Goal: Use online tool/utility: Utilize a website feature to perform a specific function

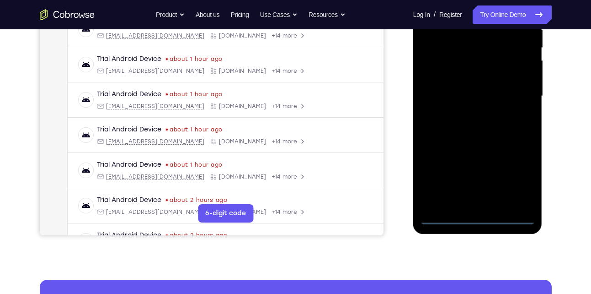
scroll to position [191, 0]
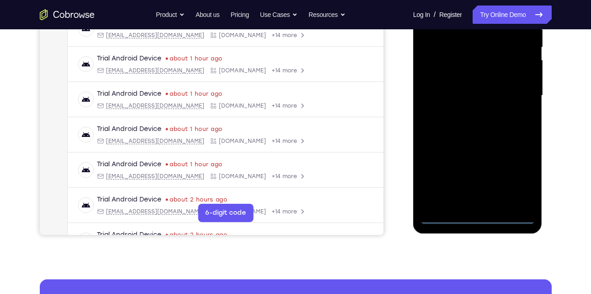
click at [477, 214] on div at bounding box center [477, 96] width 115 height 256
click at [520, 177] on div at bounding box center [477, 96] width 115 height 256
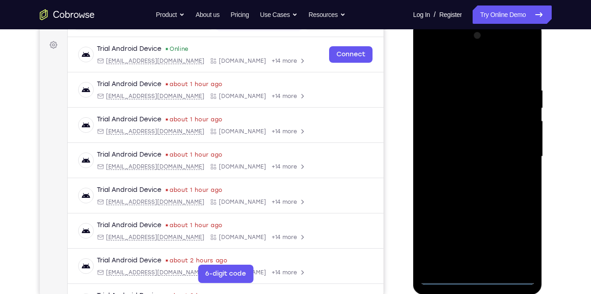
scroll to position [129, 0]
click at [447, 64] on div at bounding box center [477, 157] width 115 height 256
click at [446, 101] on div at bounding box center [477, 157] width 115 height 256
click at [469, 80] on div at bounding box center [477, 157] width 115 height 256
click at [460, 109] on div at bounding box center [477, 157] width 115 height 256
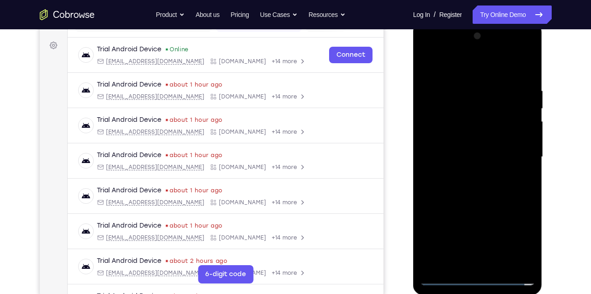
click at [445, 82] on div at bounding box center [477, 157] width 115 height 256
click at [479, 107] on div at bounding box center [477, 157] width 115 height 256
click at [458, 130] on div at bounding box center [477, 157] width 115 height 256
click at [462, 172] on div at bounding box center [477, 157] width 115 height 256
click at [512, 81] on div at bounding box center [477, 157] width 115 height 256
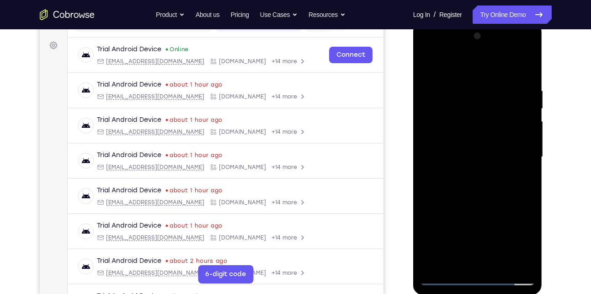
click at [471, 198] on div at bounding box center [477, 157] width 115 height 256
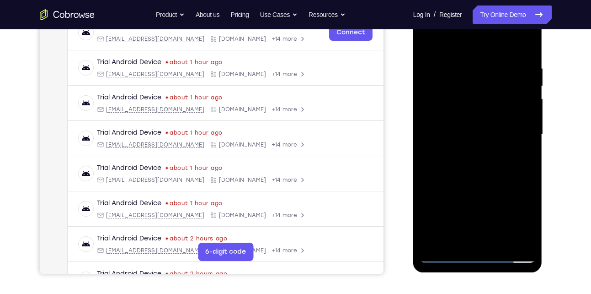
scroll to position [152, 0]
drag, startPoint x: 474, startPoint y: 198, endPoint x: 487, endPoint y: 111, distance: 88.4
click at [487, 111] on div at bounding box center [477, 134] width 115 height 256
drag, startPoint x: 465, startPoint y: 207, endPoint x: 470, endPoint y: 116, distance: 91.6
click at [470, 116] on div at bounding box center [477, 134] width 115 height 256
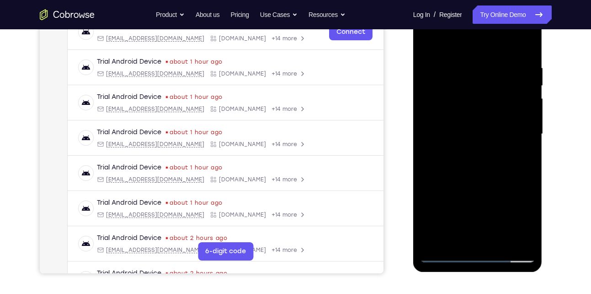
drag, startPoint x: 464, startPoint y: 197, endPoint x: 475, endPoint y: 102, distance: 95.3
click at [475, 102] on div at bounding box center [477, 134] width 115 height 256
drag, startPoint x: 463, startPoint y: 204, endPoint x: 483, endPoint y: 128, distance: 78.8
click at [483, 128] on div at bounding box center [477, 134] width 115 height 256
click at [452, 155] on div at bounding box center [477, 134] width 115 height 256
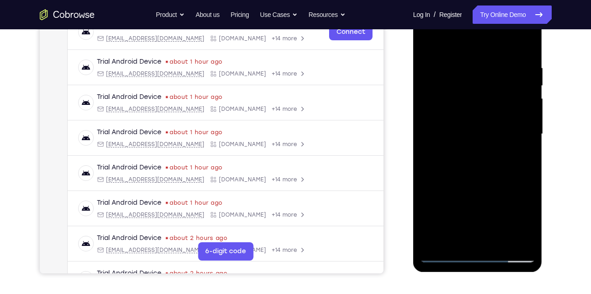
drag, startPoint x: 475, startPoint y: 182, endPoint x: 488, endPoint y: 77, distance: 106.0
click at [488, 77] on div at bounding box center [477, 134] width 115 height 256
drag, startPoint x: 473, startPoint y: 144, endPoint x: 475, endPoint y: 122, distance: 21.6
click at [475, 122] on div at bounding box center [477, 134] width 115 height 256
drag, startPoint x: 447, startPoint y: 161, endPoint x: 453, endPoint y: 144, distance: 17.9
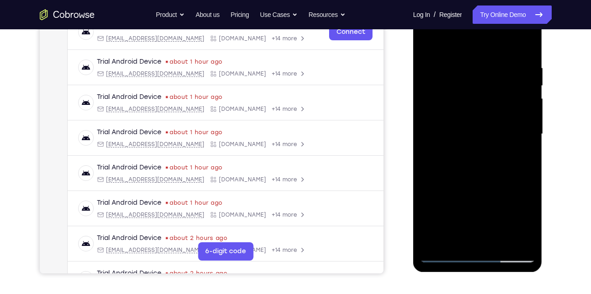
click at [453, 144] on div at bounding box center [477, 134] width 115 height 256
drag, startPoint x: 454, startPoint y: 155, endPoint x: 463, endPoint y: 140, distance: 17.0
click at [463, 140] on div at bounding box center [477, 134] width 115 height 256
drag, startPoint x: 453, startPoint y: 160, endPoint x: 460, endPoint y: 152, distance: 11.0
click at [460, 152] on div at bounding box center [477, 134] width 115 height 256
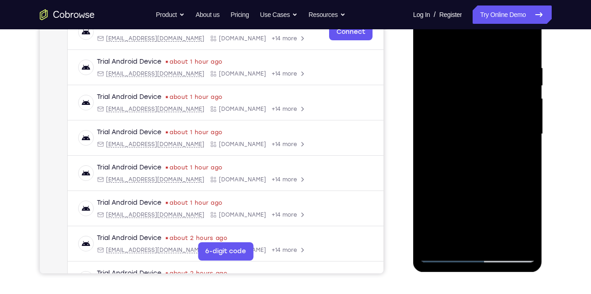
drag, startPoint x: 476, startPoint y: 170, endPoint x: 496, endPoint y: 137, distance: 38.8
click at [496, 137] on div at bounding box center [477, 134] width 115 height 256
drag, startPoint x: 477, startPoint y: 168, endPoint x: 503, endPoint y: 135, distance: 41.3
click at [503, 135] on div at bounding box center [477, 134] width 115 height 256
click at [486, 197] on div at bounding box center [477, 134] width 115 height 256
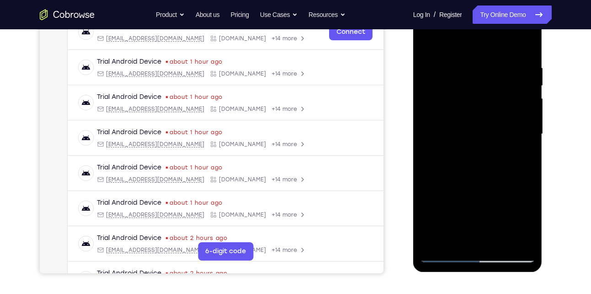
drag, startPoint x: 457, startPoint y: 161, endPoint x: 498, endPoint y: 65, distance: 104.5
click at [498, 65] on div at bounding box center [477, 134] width 115 height 256
drag, startPoint x: 463, startPoint y: 177, endPoint x: 494, endPoint y: 89, distance: 93.3
click at [494, 89] on div at bounding box center [477, 134] width 115 height 256
drag, startPoint x: 478, startPoint y: 171, endPoint x: 492, endPoint y: 84, distance: 88.1
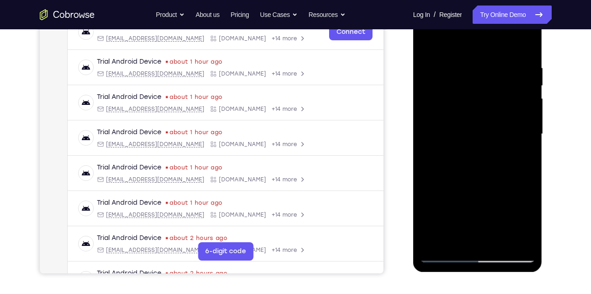
click at [492, 84] on div at bounding box center [477, 134] width 115 height 256
click at [466, 142] on div at bounding box center [477, 134] width 115 height 256
drag, startPoint x: 471, startPoint y: 176, endPoint x: 495, endPoint y: 68, distance: 110.8
click at [495, 68] on div at bounding box center [477, 134] width 115 height 256
drag, startPoint x: 474, startPoint y: 186, endPoint x: 486, endPoint y: 96, distance: 90.9
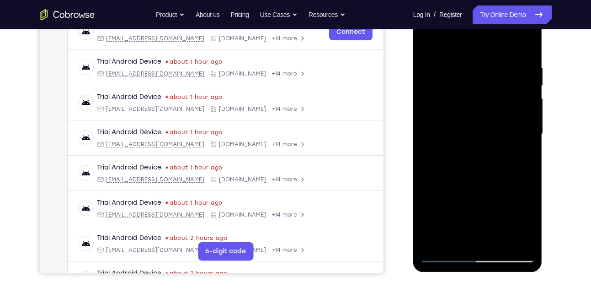
click at [486, 96] on div at bounding box center [477, 134] width 115 height 256
drag, startPoint x: 468, startPoint y: 180, endPoint x: 481, endPoint y: 102, distance: 78.4
click at [481, 102] on div at bounding box center [477, 134] width 115 height 256
click at [476, 134] on div at bounding box center [477, 134] width 115 height 256
drag, startPoint x: 471, startPoint y: 165, endPoint x: 481, endPoint y: 123, distance: 42.8
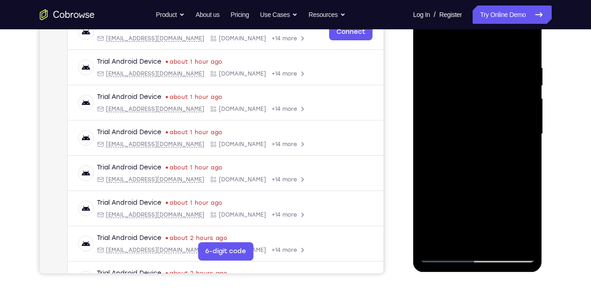
click at [481, 123] on div at bounding box center [477, 134] width 115 height 256
drag, startPoint x: 492, startPoint y: 101, endPoint x: 483, endPoint y: 123, distance: 24.3
click at [483, 123] on div at bounding box center [477, 134] width 115 height 256
drag, startPoint x: 464, startPoint y: 151, endPoint x: 479, endPoint y: 129, distance: 26.9
click at [479, 129] on div at bounding box center [477, 134] width 115 height 256
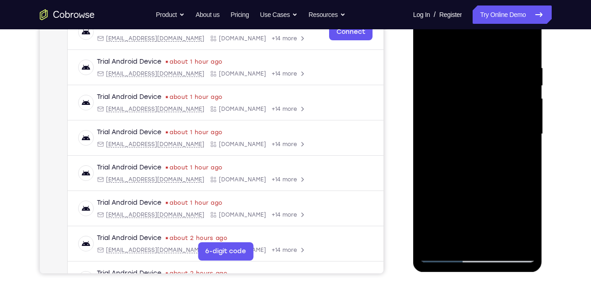
drag, startPoint x: 470, startPoint y: 142, endPoint x: 486, endPoint y: 119, distance: 28.2
click at [486, 119] on div at bounding box center [477, 134] width 115 height 256
drag, startPoint x: 465, startPoint y: 154, endPoint x: 489, endPoint y: 122, distance: 39.8
click at [489, 122] on div at bounding box center [477, 134] width 115 height 256
drag, startPoint x: 481, startPoint y: 138, endPoint x: 500, endPoint y: 113, distance: 31.6
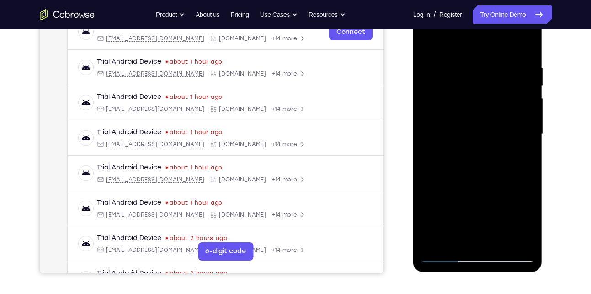
click at [500, 113] on div at bounding box center [477, 134] width 115 height 256
drag, startPoint x: 475, startPoint y: 145, endPoint x: 490, endPoint y: 126, distance: 23.8
click at [490, 126] on div at bounding box center [477, 134] width 115 height 256
drag, startPoint x: 472, startPoint y: 153, endPoint x: 482, endPoint y: 139, distance: 17.6
click at [482, 139] on div at bounding box center [477, 134] width 115 height 256
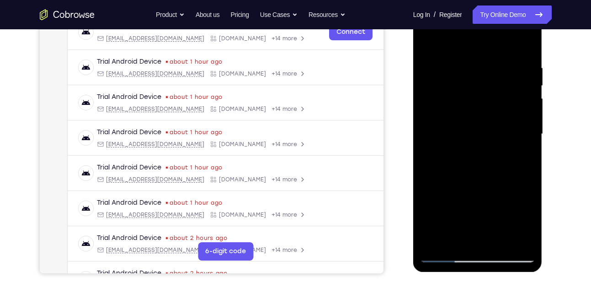
drag, startPoint x: 472, startPoint y: 158, endPoint x: 479, endPoint y: 148, distance: 12.1
click at [479, 148] on div at bounding box center [477, 134] width 115 height 256
drag, startPoint x: 479, startPoint y: 148, endPoint x: 497, endPoint y: 126, distance: 28.3
click at [497, 126] on div at bounding box center [477, 134] width 115 height 256
drag, startPoint x: 476, startPoint y: 150, endPoint x: 499, endPoint y: 124, distance: 34.7
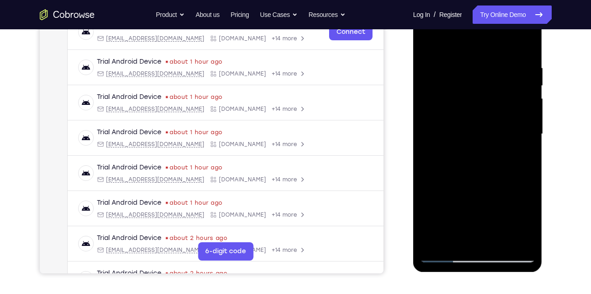
click at [499, 124] on div at bounding box center [477, 134] width 115 height 256
drag, startPoint x: 456, startPoint y: 171, endPoint x: 491, endPoint y: 122, distance: 59.4
click at [491, 122] on div at bounding box center [477, 134] width 115 height 256
drag, startPoint x: 460, startPoint y: 150, endPoint x: 492, endPoint y: 116, distance: 47.2
click at [492, 116] on div at bounding box center [477, 134] width 115 height 256
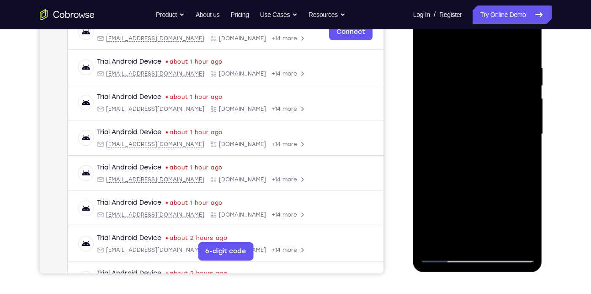
drag, startPoint x: 459, startPoint y: 151, endPoint x: 486, endPoint y: 114, distance: 46.5
click at [486, 114] on div at bounding box center [477, 134] width 115 height 256
drag, startPoint x: 454, startPoint y: 166, endPoint x: 492, endPoint y: 111, distance: 68.0
click at [492, 111] on div at bounding box center [477, 134] width 115 height 256
drag, startPoint x: 462, startPoint y: 179, endPoint x: 493, endPoint y: 121, distance: 65.5
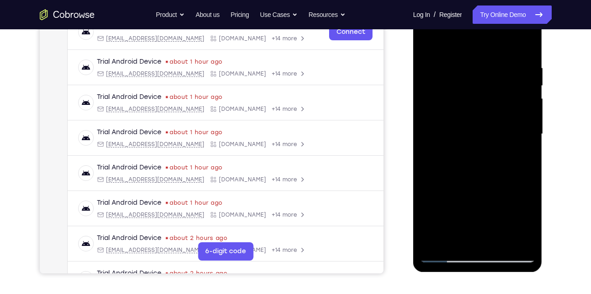
click at [493, 121] on div at bounding box center [477, 134] width 115 height 256
drag, startPoint x: 465, startPoint y: 176, endPoint x: 510, endPoint y: 82, distance: 104.1
click at [510, 82] on div at bounding box center [477, 134] width 115 height 256
drag, startPoint x: 465, startPoint y: 164, endPoint x: 492, endPoint y: 96, distance: 72.7
click at [492, 96] on div at bounding box center [477, 134] width 115 height 256
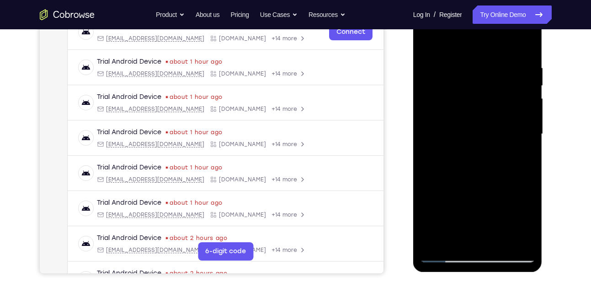
drag, startPoint x: 467, startPoint y: 174, endPoint x: 495, endPoint y: 105, distance: 74.0
click at [495, 105] on div at bounding box center [477, 134] width 115 height 256
click at [530, 206] on div at bounding box center [477, 134] width 115 height 256
drag, startPoint x: 470, startPoint y: 157, endPoint x: 454, endPoint y: 214, distance: 59.2
click at [454, 214] on div at bounding box center [477, 134] width 115 height 256
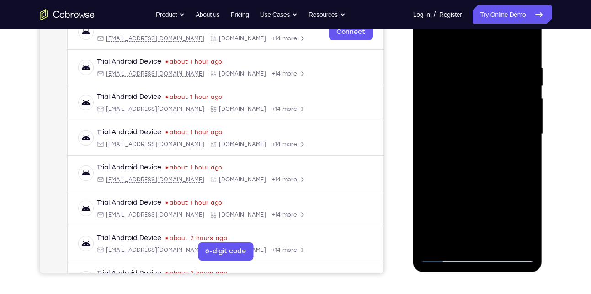
drag, startPoint x: 477, startPoint y: 77, endPoint x: 461, endPoint y: 176, distance: 101.0
click at [461, 176] on div at bounding box center [477, 134] width 115 height 256
drag, startPoint x: 476, startPoint y: 86, endPoint x: 470, endPoint y: 128, distance: 42.0
click at [470, 128] on div at bounding box center [477, 134] width 115 height 256
drag, startPoint x: 476, startPoint y: 80, endPoint x: 467, endPoint y: 192, distance: 112.4
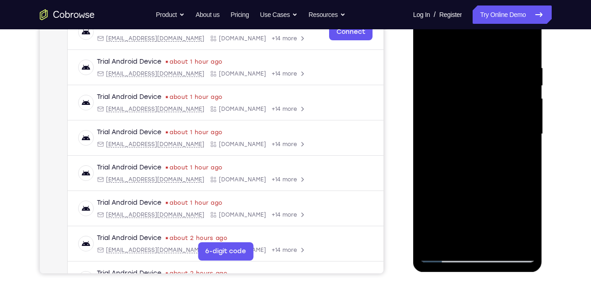
click at [467, 192] on div at bounding box center [477, 134] width 115 height 256
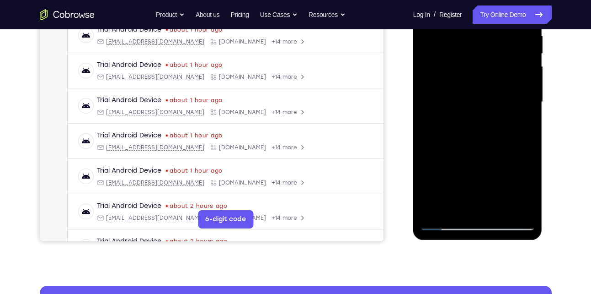
scroll to position [185, 0]
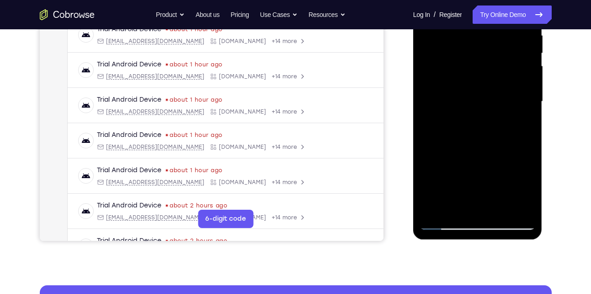
click at [441, 223] on div at bounding box center [477, 101] width 115 height 256
click at [443, 224] on div at bounding box center [477, 101] width 115 height 256
click at [444, 222] on div at bounding box center [477, 101] width 115 height 256
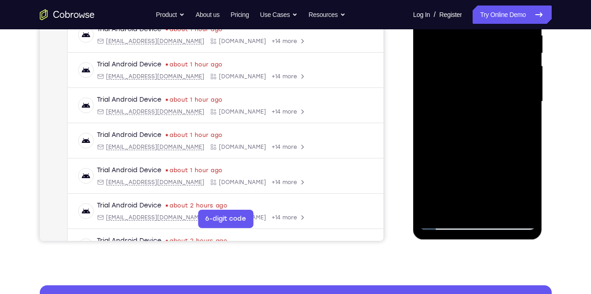
click at [444, 222] on div at bounding box center [477, 101] width 115 height 256
click at [446, 222] on div at bounding box center [477, 101] width 115 height 256
drag, startPoint x: 465, startPoint y: 155, endPoint x: 484, endPoint y: 109, distance: 49.2
click at [484, 109] on div at bounding box center [477, 101] width 115 height 256
drag, startPoint x: 461, startPoint y: 172, endPoint x: 484, endPoint y: 98, distance: 77.1
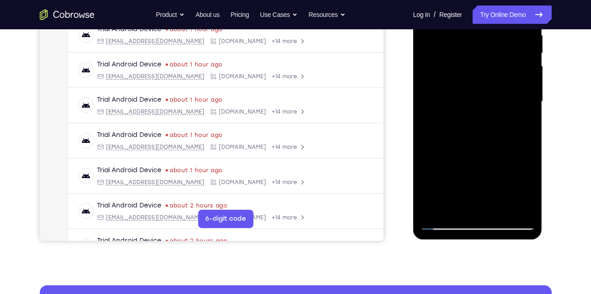
click at [484, 98] on div at bounding box center [477, 101] width 115 height 256
drag, startPoint x: 476, startPoint y: 94, endPoint x: 445, endPoint y: 167, distance: 79.1
click at [445, 167] on div at bounding box center [477, 101] width 115 height 256
drag, startPoint x: 473, startPoint y: 89, endPoint x: 449, endPoint y: 144, distance: 60.2
click at [449, 144] on div at bounding box center [477, 101] width 115 height 256
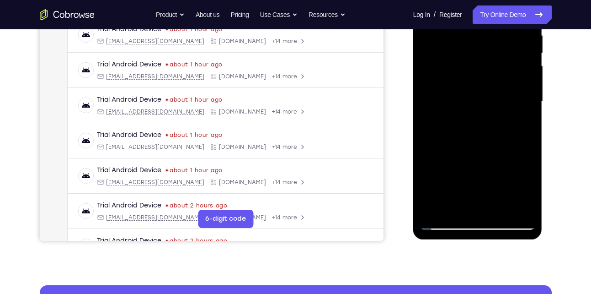
click at [453, 61] on div at bounding box center [477, 101] width 115 height 256
drag, startPoint x: 463, startPoint y: 138, endPoint x: 484, endPoint y: 72, distance: 69.1
click at [484, 72] on div at bounding box center [477, 101] width 115 height 256
click at [462, 91] on div at bounding box center [477, 101] width 115 height 256
drag, startPoint x: 459, startPoint y: 150, endPoint x: 480, endPoint y: 87, distance: 66.5
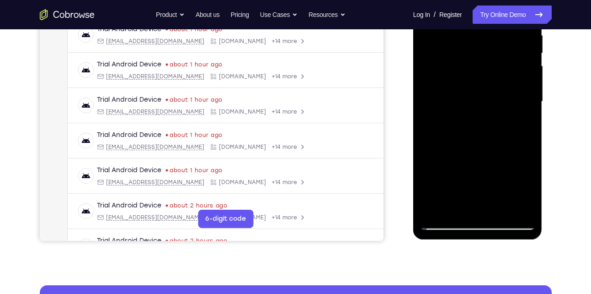
click at [480, 87] on div at bounding box center [477, 101] width 115 height 256
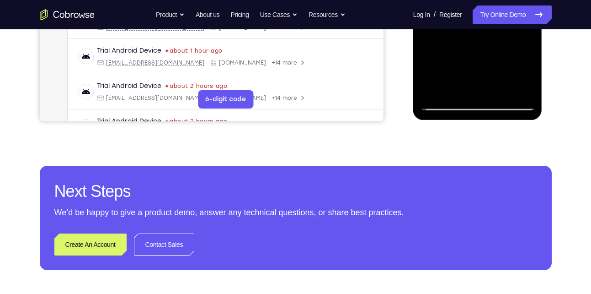
scroll to position [316, 0]
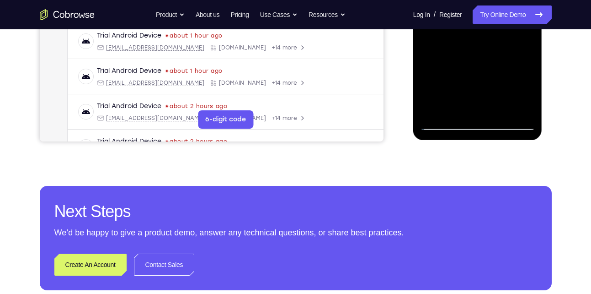
scroll to position [279, 0]
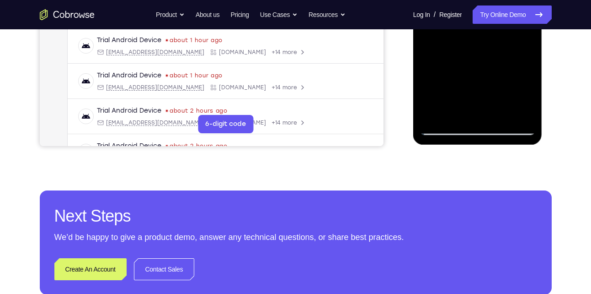
drag, startPoint x: 474, startPoint y: 98, endPoint x: 482, endPoint y: 66, distance: 33.6
click at [482, 66] on div at bounding box center [477, 7] width 115 height 256
click at [449, 91] on div at bounding box center [477, 7] width 115 height 256
click at [476, 85] on div at bounding box center [477, 7] width 115 height 256
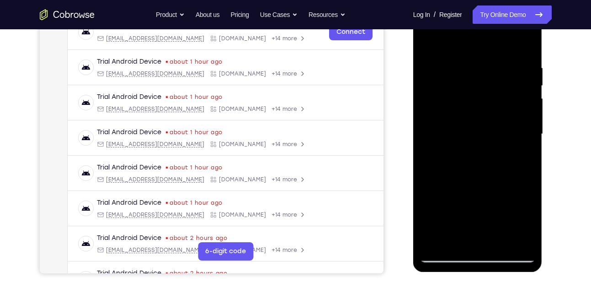
scroll to position [221, 0]
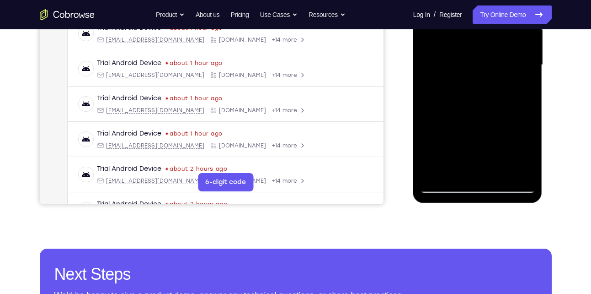
click at [443, 185] on div at bounding box center [477, 65] width 115 height 256
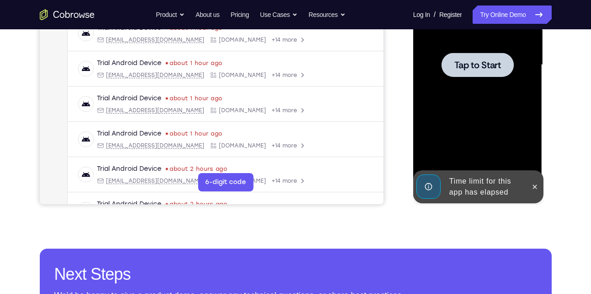
click at [473, 69] on span "Tap to Start" at bounding box center [477, 64] width 47 height 9
